Goal: Task Accomplishment & Management: Manage account settings

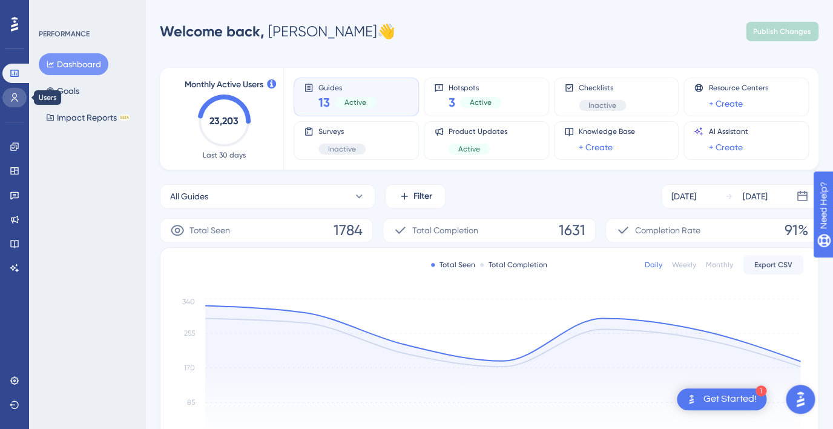
click at [18, 97] on icon at bounding box center [15, 98] width 10 height 10
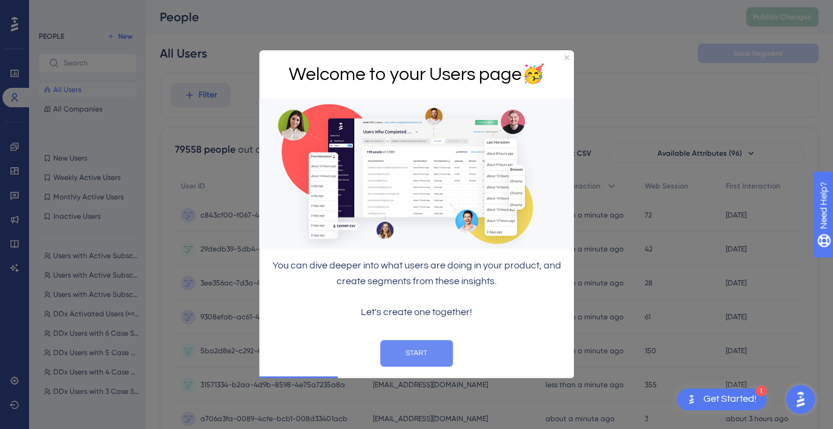
click at [420, 351] on button "START" at bounding box center [416, 353] width 73 height 27
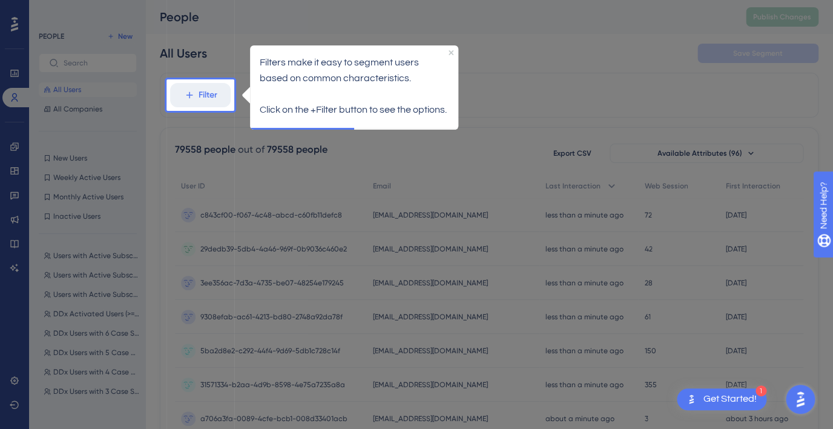
click at [242, 59] on div "Filters make it easy to segment users based on common characteristics. Click on…" at bounding box center [354, 75] width 233 height 84
click at [451, 53] on icon "Close Preview" at bounding box center [451, 52] width 5 height 5
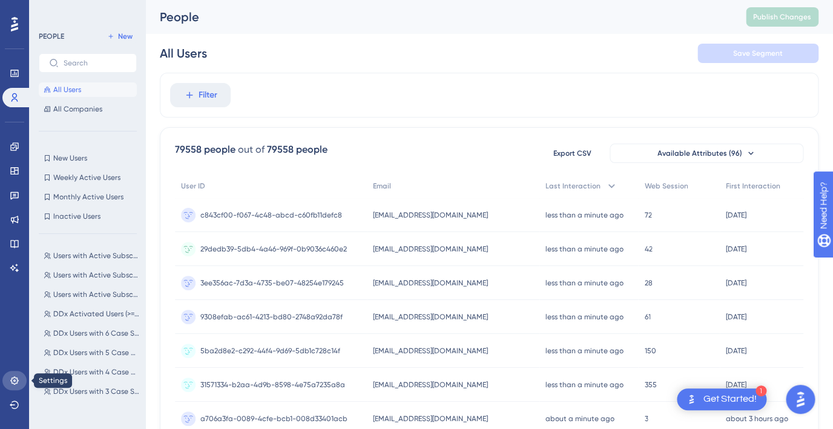
click at [14, 377] on icon at bounding box center [14, 380] width 8 height 8
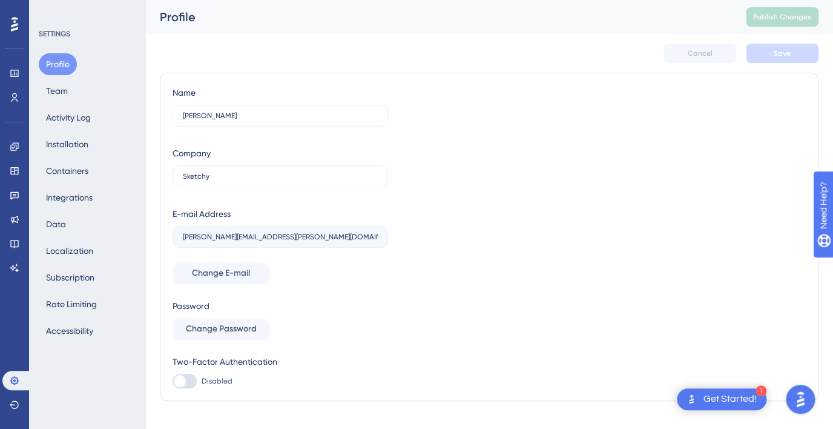
click at [76, 89] on div "Profile Team Activity Log Installation Containers Integrations Data Localizatio…" at bounding box center [88, 197] width 98 height 288
click at [58, 90] on button "Team" at bounding box center [57, 91] width 36 height 22
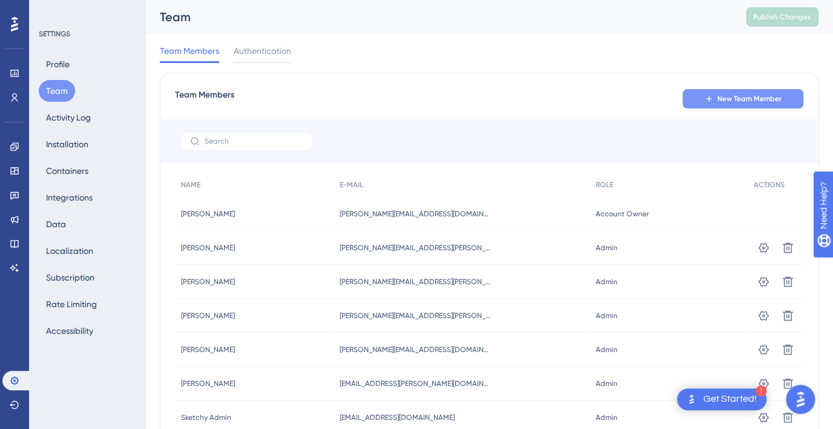
click at [712, 95] on icon at bounding box center [709, 99] width 10 height 10
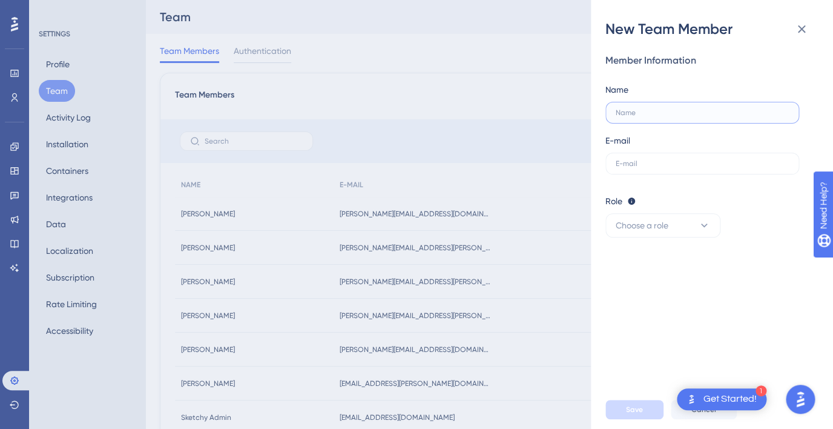
click at [653, 109] on input "text" at bounding box center [700, 112] width 168 height 8
type input "[PERSON_NAME]"
click at [674, 160] on input "text" at bounding box center [702, 163] width 173 height 8
paste input "[PERSON_NAME][EMAIL_ADDRESS][PERSON_NAME][DOMAIN_NAME]"
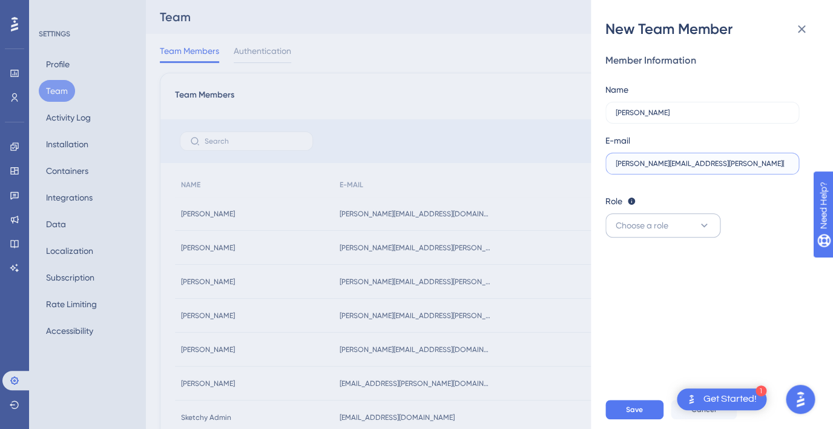
type input "[PERSON_NAME][EMAIL_ADDRESS][PERSON_NAME][DOMAIN_NAME]"
click at [645, 231] on span "Choose a role" at bounding box center [642, 225] width 53 height 15
click at [629, 279] on div "Publisher Publisher" at bounding box center [663, 286] width 80 height 24
click at [556, 242] on div "New Team Member Member Information Name [PERSON_NAME] E-mail [PERSON_NAME][EMAI…" at bounding box center [416, 214] width 833 height 429
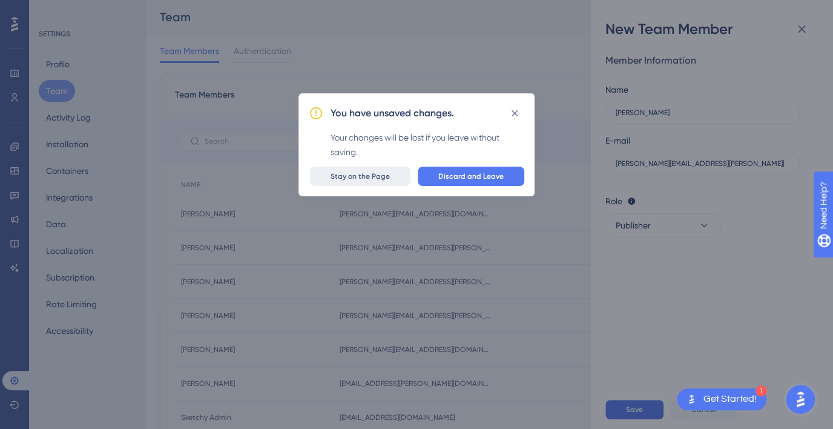
click at [389, 167] on button "Stay on the Page" at bounding box center [360, 176] width 101 height 19
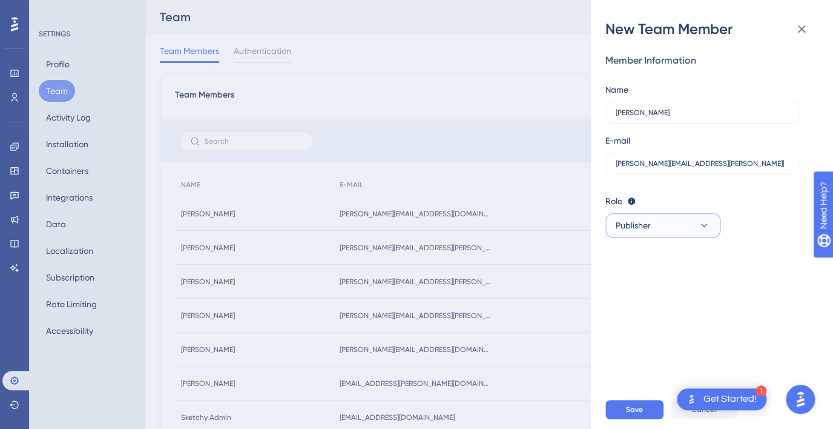
click at [641, 227] on span "Publisher" at bounding box center [633, 225] width 35 height 15
click at [766, 268] on div "Member Information Name [PERSON_NAME] E-mail [PERSON_NAME][EMAIL_ADDRESS][PERSO…" at bounding box center [717, 214] width 223 height 351
click at [637, 406] on span "Save" at bounding box center [634, 410] width 17 height 10
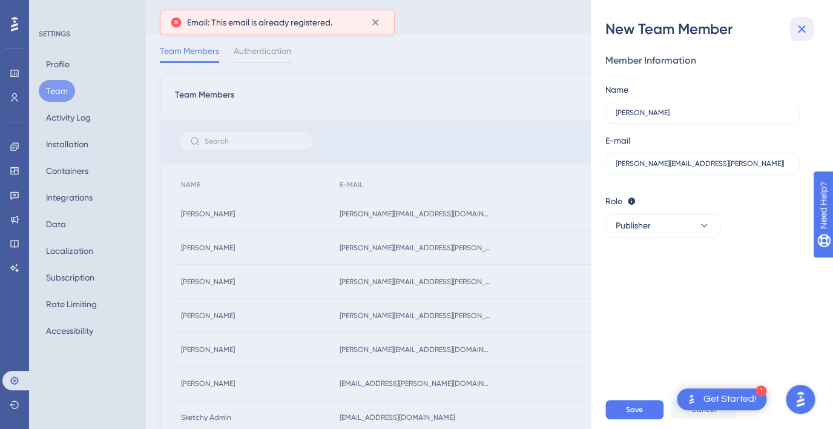
click at [802, 25] on icon at bounding box center [802, 29] width 15 height 15
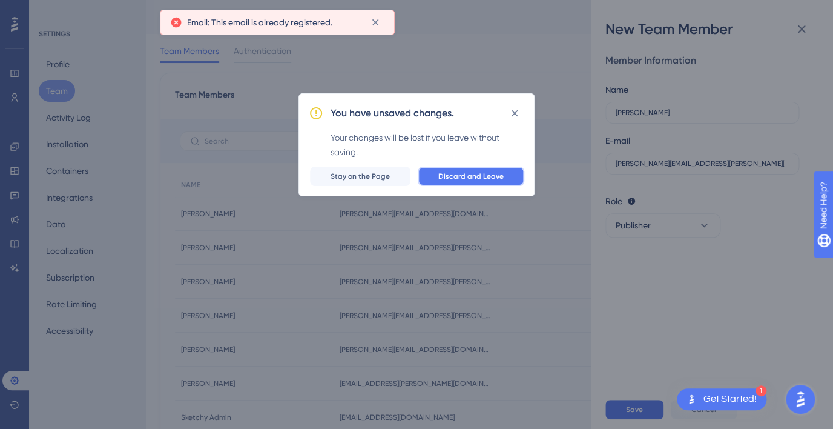
click at [517, 184] on button "Discard and Leave" at bounding box center [471, 176] width 107 height 19
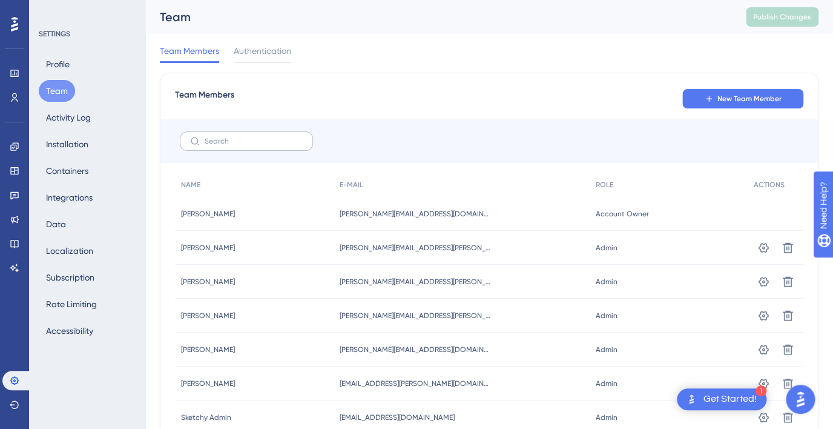
click at [273, 147] on label at bounding box center [246, 140] width 133 height 19
click at [273, 145] on input "text" at bounding box center [254, 141] width 98 height 8
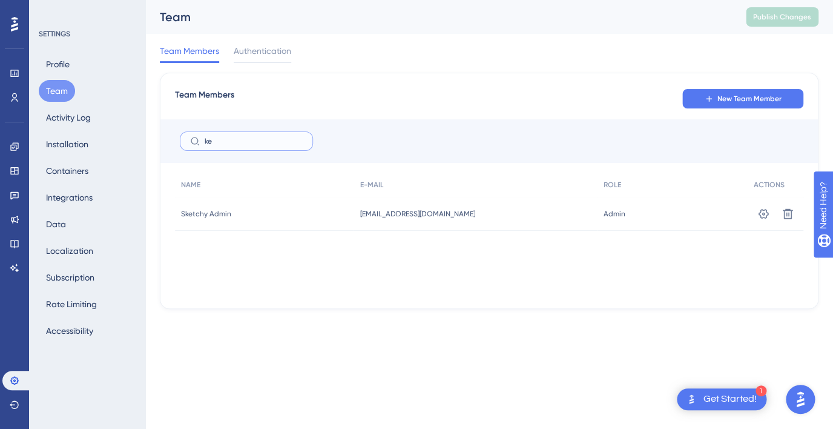
type input "k"
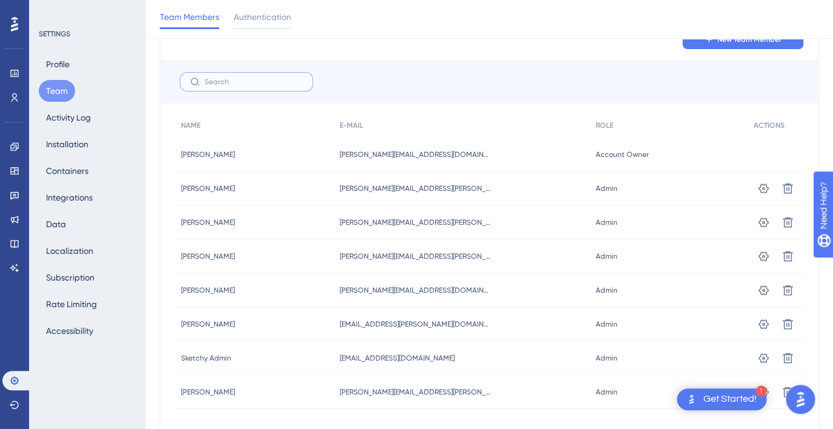
scroll to position [14, 0]
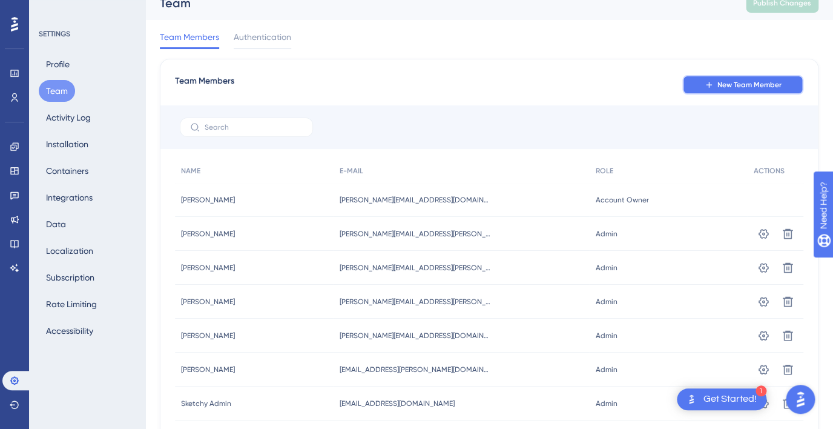
click at [703, 82] on button "New Team Member" at bounding box center [743, 84] width 121 height 19
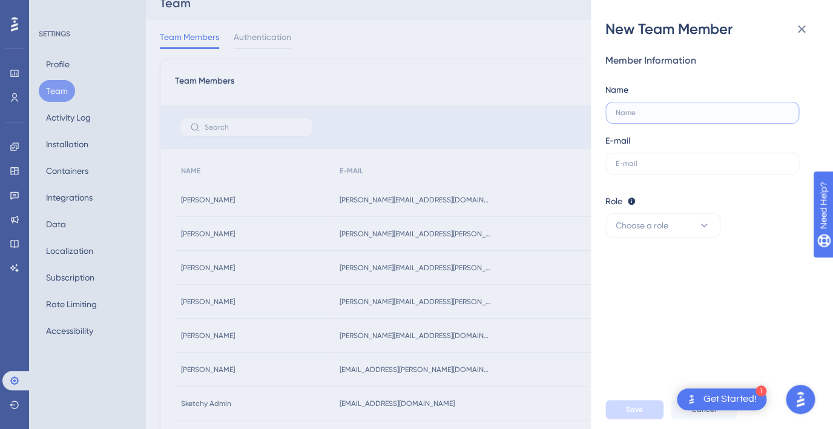
click at [679, 115] on input "text" at bounding box center [700, 112] width 168 height 8
type input "[PERSON_NAME]"
click at [661, 168] on label at bounding box center [703, 164] width 194 height 22
click at [661, 168] on input "text" at bounding box center [702, 163] width 173 height 8
paste input "[PERSON_NAME][EMAIL_ADDRESS][PERSON_NAME][DOMAIN_NAME]"
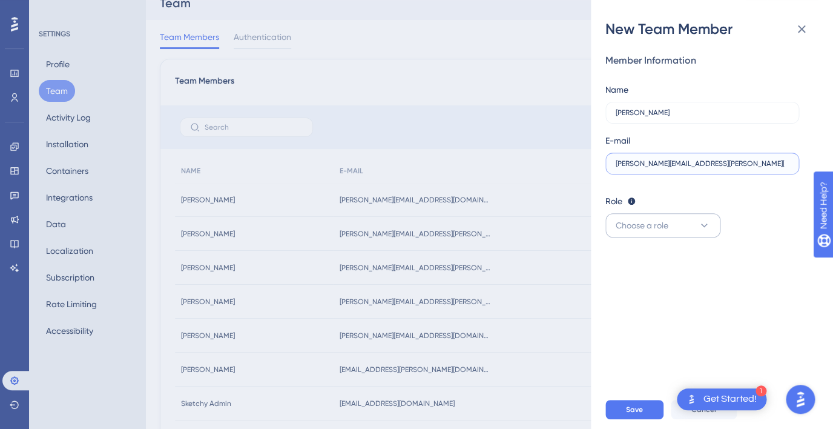
type input "[PERSON_NAME][EMAIL_ADDRESS][PERSON_NAME][DOMAIN_NAME]"
click at [656, 219] on span "Choose a role" at bounding box center [642, 225] width 53 height 15
click at [656, 260] on button "Admin Admin" at bounding box center [663, 262] width 99 height 24
click at [644, 406] on button "Save" at bounding box center [635, 409] width 58 height 19
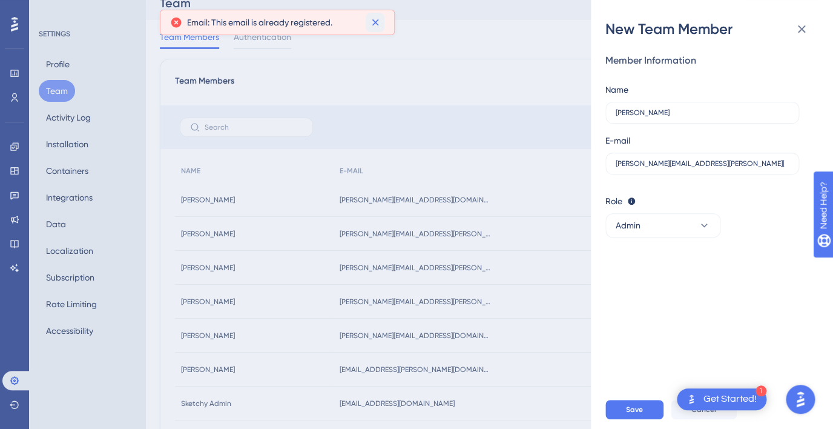
click at [383, 23] on button at bounding box center [375, 22] width 19 height 19
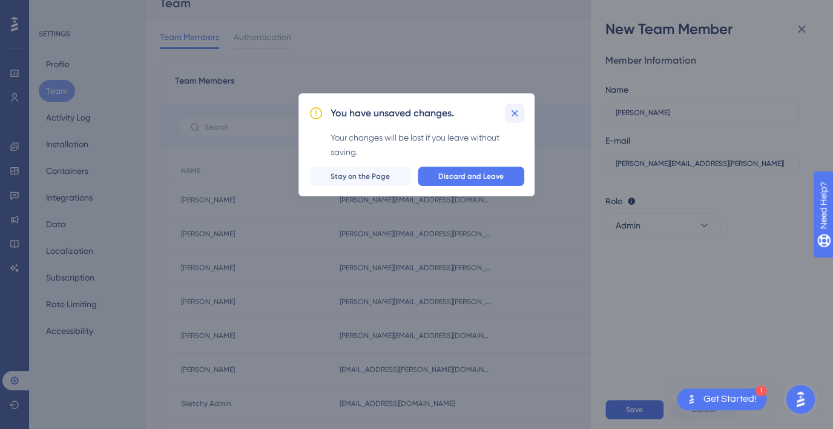
click at [518, 111] on icon at bounding box center [515, 113] width 7 height 7
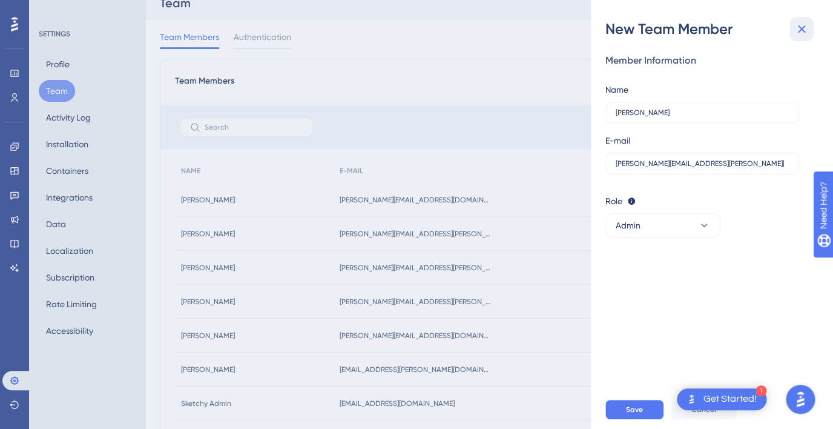
click at [795, 25] on icon at bounding box center [802, 29] width 15 height 15
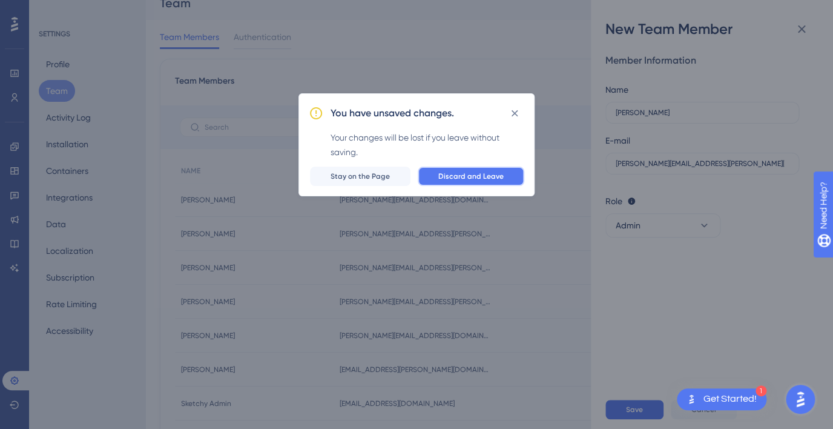
click at [504, 175] on button "Discard and Leave" at bounding box center [471, 176] width 107 height 19
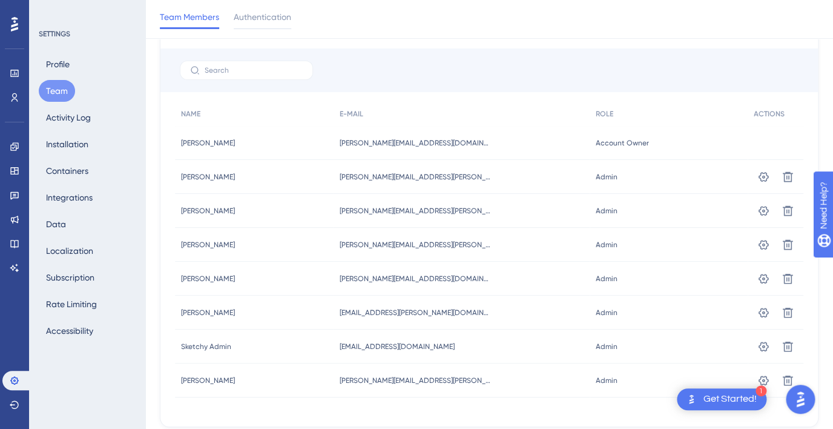
scroll to position [113, 0]
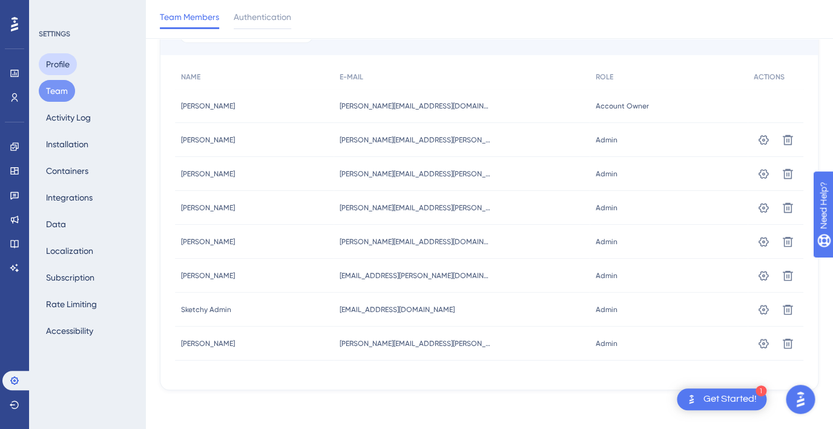
click at [73, 72] on button "Profile" at bounding box center [58, 64] width 38 height 22
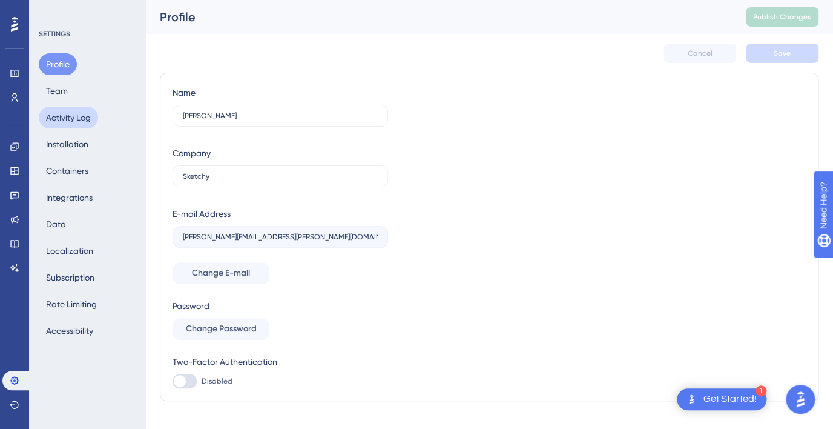
click at [79, 119] on button "Activity Log" at bounding box center [68, 118] width 59 height 22
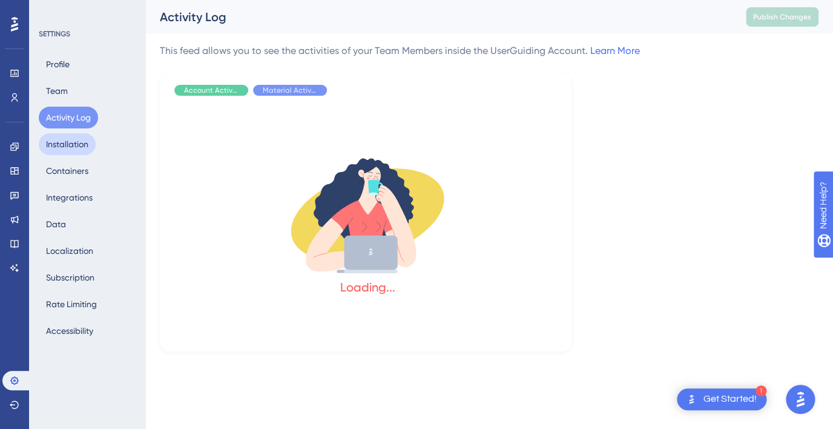
click at [76, 150] on button "Installation" at bounding box center [67, 144] width 57 height 22
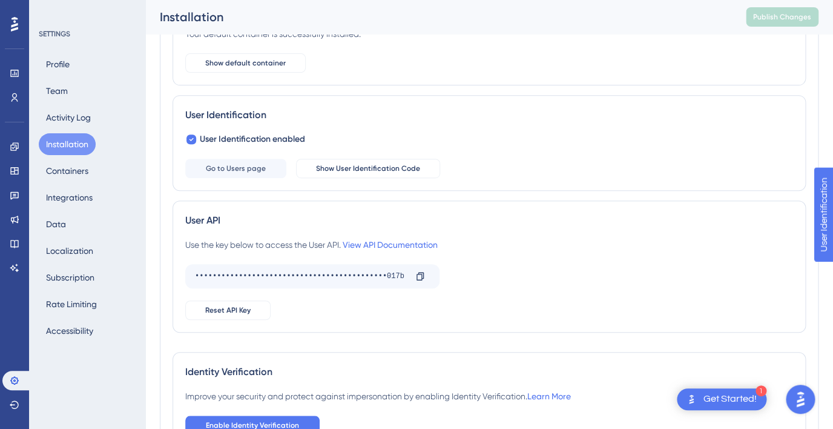
scroll to position [203, 0]
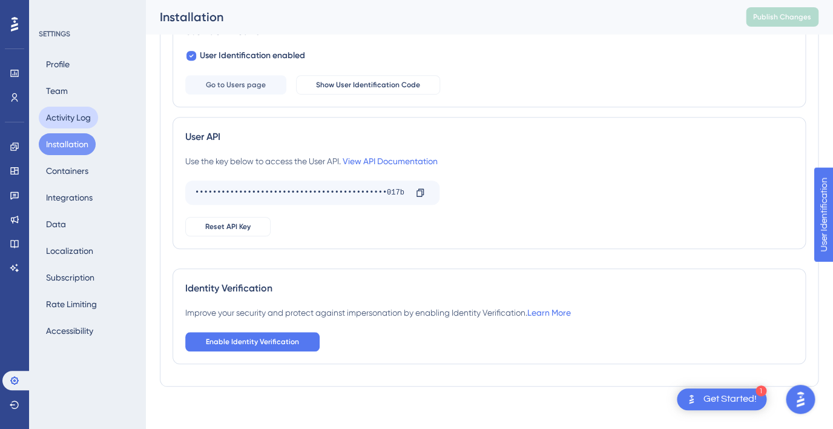
click at [73, 119] on button "Activity Log" at bounding box center [68, 118] width 59 height 22
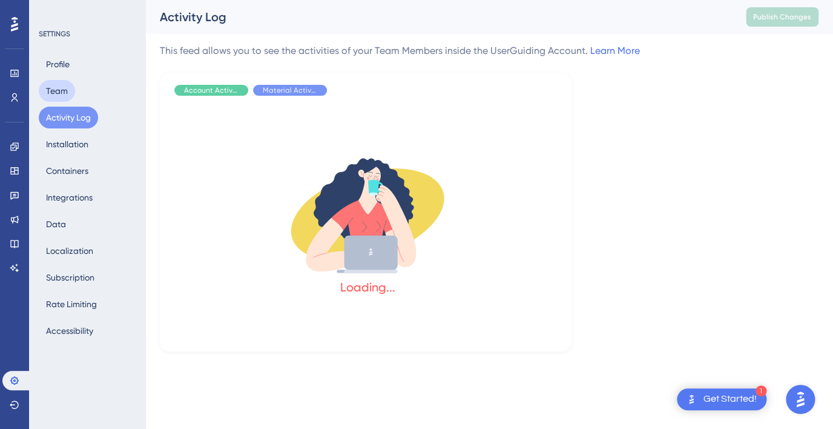
click at [71, 96] on button "Team" at bounding box center [57, 91] width 36 height 22
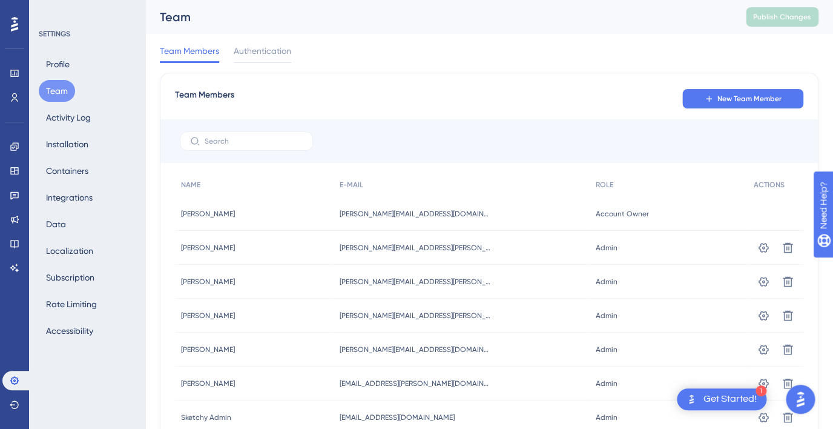
scroll to position [5, 0]
